Goal: Task Accomplishment & Management: Complete application form

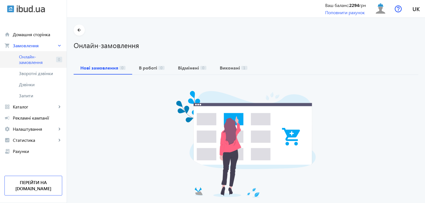
click at [38, 61] on span "Онлайн-замовлення" at bounding box center [36, 59] width 35 height 11
click at [40, 75] on span "Зворотні дзвінки" at bounding box center [37, 74] width 37 height 6
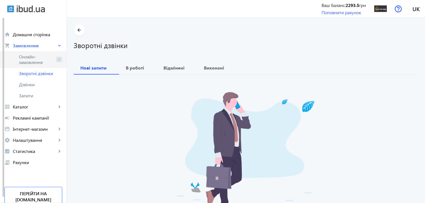
click at [43, 62] on span "Онлайн-замовлення" at bounding box center [36, 59] width 35 height 11
